Goal: Communication & Community: Ask a question

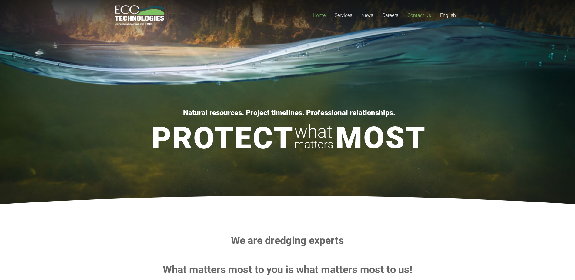
click at [419, 14] on span "Contact Us" at bounding box center [419, 15] width 24 height 6
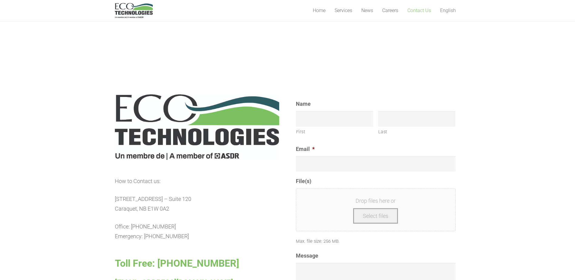
scroll to position [242, 0]
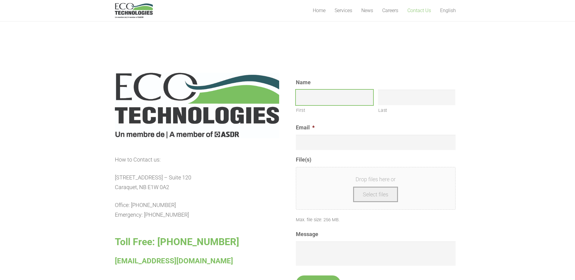
click at [314, 98] on input "First" at bounding box center [334, 97] width 77 height 15
type input "ASDR"
type input "Test"
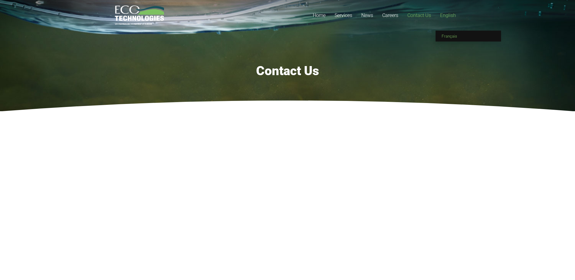
click at [447, 35] on span "Français" at bounding box center [448, 36] width 15 height 5
click at [447, 35] on span "English" at bounding box center [445, 36] width 13 height 5
click at [448, 30] on link "English" at bounding box center [447, 15] width 25 height 31
click at [449, 37] on span "Français" at bounding box center [448, 36] width 15 height 5
click at [448, 33] on link "English" at bounding box center [465, 36] width 65 height 11
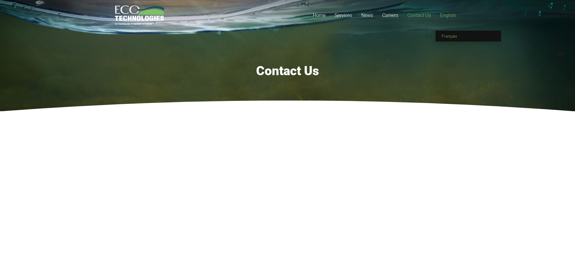
click at [451, 35] on span "Français" at bounding box center [448, 36] width 15 height 5
